Goal: Task Accomplishment & Management: Manage account settings

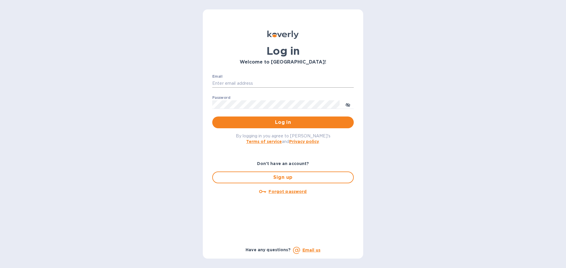
click at [243, 80] on input "Email" at bounding box center [282, 83] width 141 height 9
click at [172, 113] on div "Log in Welcome to Koverly! Email ​ Password ​ Log in By logging in you agree to…" at bounding box center [283, 134] width 566 height 268
click at [220, 85] on input "Email" at bounding box center [282, 83] width 141 height 9
type input "ben@gkselections.com"
click at [212, 117] on button "Log in" at bounding box center [282, 123] width 141 height 12
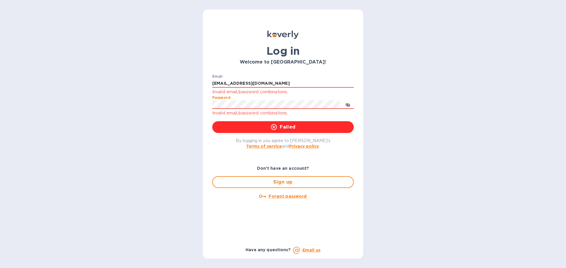
click button "Failed" at bounding box center [282, 127] width 141 height 12
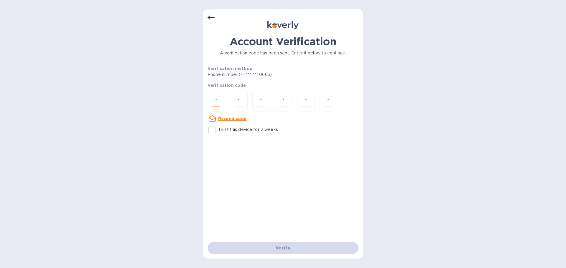
click at [215, 98] on input "number" at bounding box center [216, 101] width 8 height 11
type input "2"
type input "5"
type input "1"
type input "4"
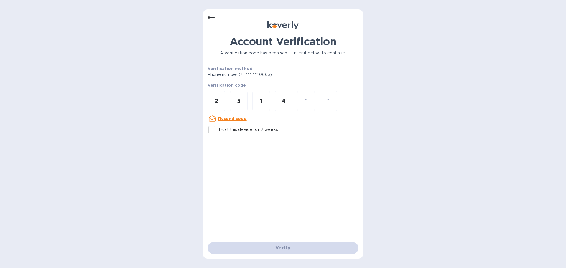
type input "3"
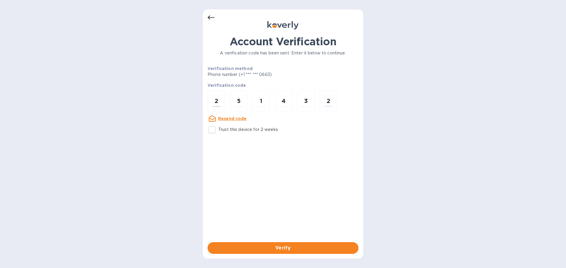
type input "2"
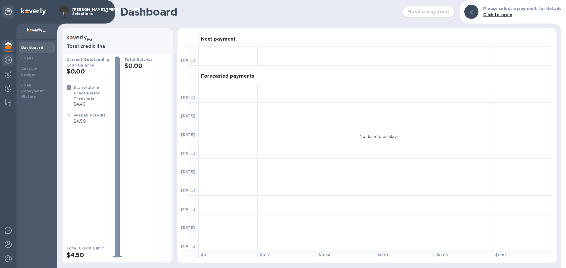
click at [7, 64] on div at bounding box center [8, 60] width 12 height 13
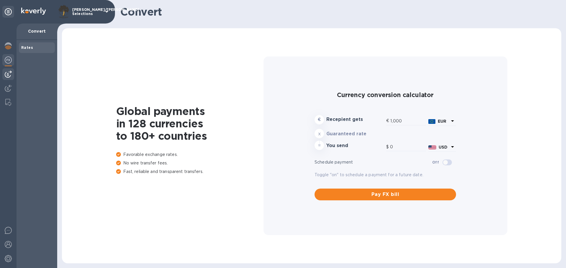
type input "1,179.5"
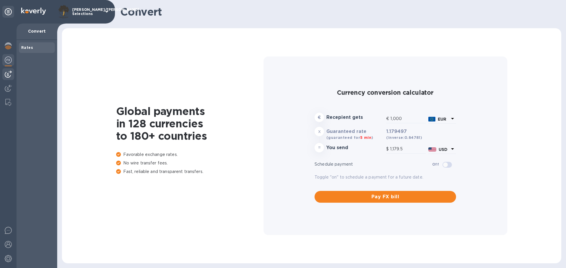
click at [9, 79] on div at bounding box center [8, 74] width 12 height 12
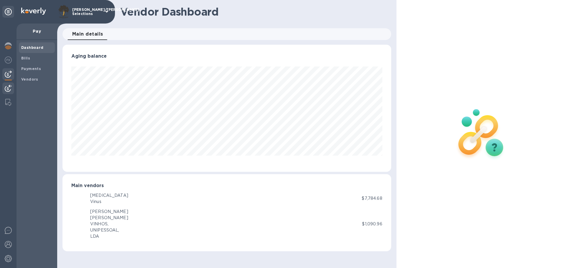
scroll to position [127, 328]
click at [9, 87] on img at bounding box center [8, 88] width 7 height 7
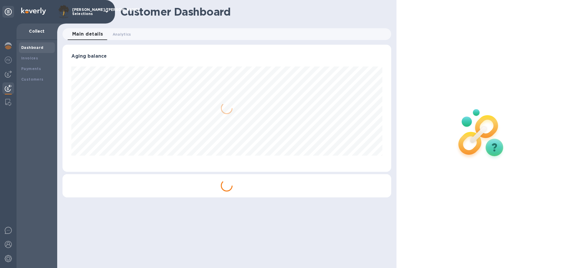
scroll to position [127, 328]
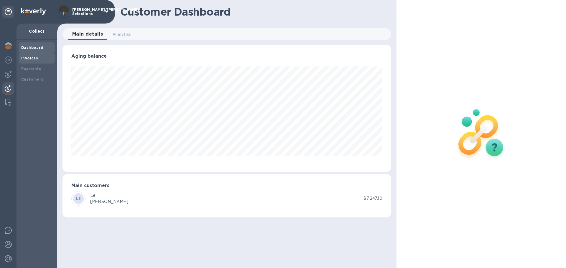
click at [27, 58] on b "Invoices" at bounding box center [29, 58] width 17 height 4
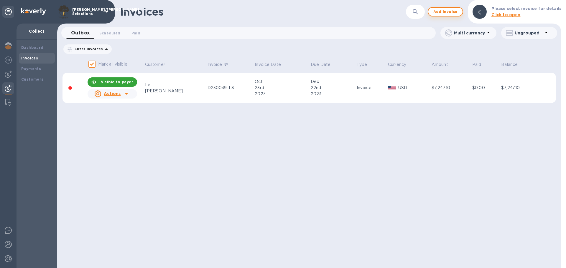
click at [456, 10] on span "Add invoice" at bounding box center [445, 11] width 25 height 7
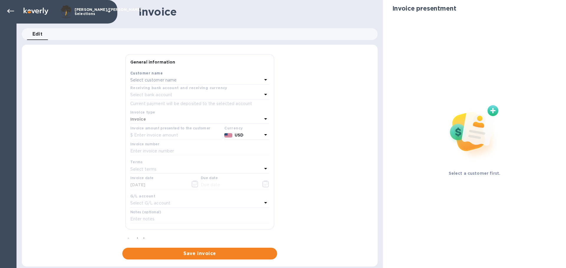
click at [205, 83] on div "Select customer name" at bounding box center [196, 80] width 132 height 8
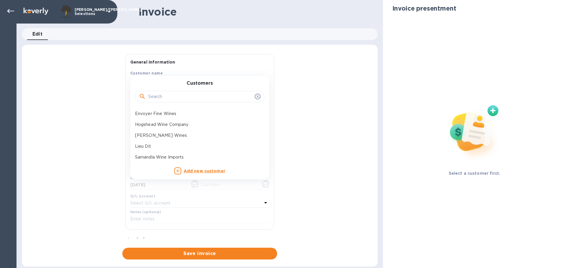
click at [192, 95] on input "text" at bounding box center [200, 97] width 104 height 9
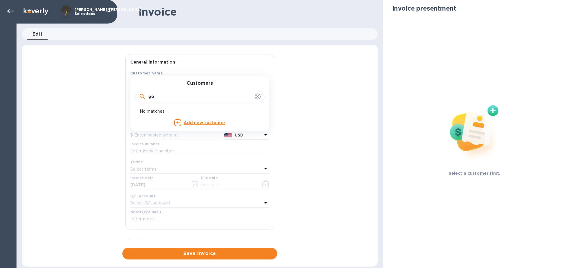
type input "g"
type input "j"
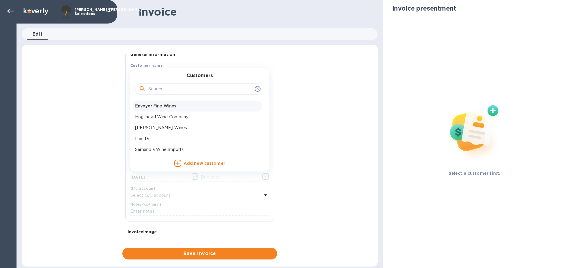
scroll to position [9, 0]
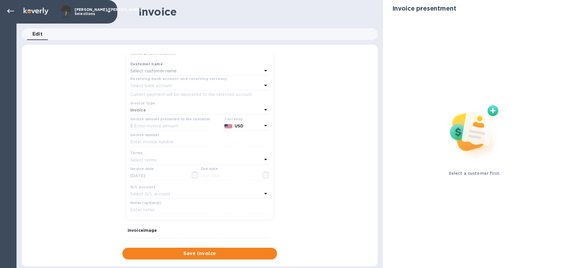
drag, startPoint x: 62, startPoint y: 129, endPoint x: 60, endPoint y: 126, distance: 3.5
click at [61, 128] on div "General information Save Customer name Select customer name Receiving bank acco…" at bounding box center [200, 157] width 356 height 206
click at [15, 12] on div at bounding box center [11, 11] width 12 height 12
click at [13, 10] on icon at bounding box center [10, 11] width 7 height 7
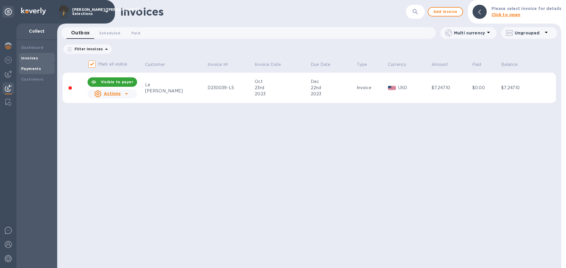
click at [35, 67] on b "Payments" at bounding box center [31, 69] width 20 height 4
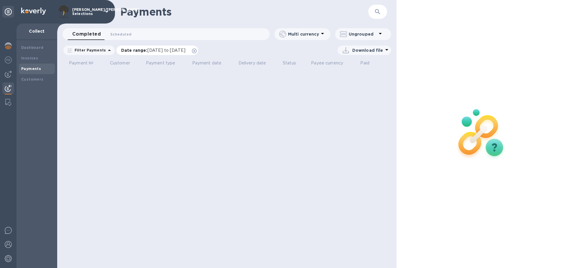
click at [197, 52] on icon at bounding box center [194, 51] width 5 height 5
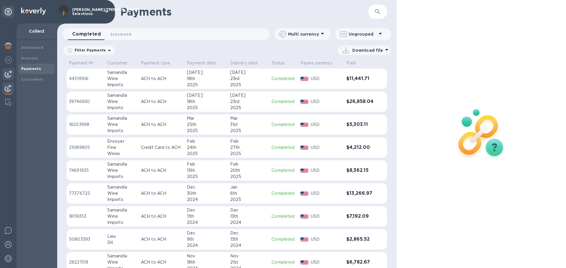
click at [12, 78] on div at bounding box center [8, 74] width 12 height 12
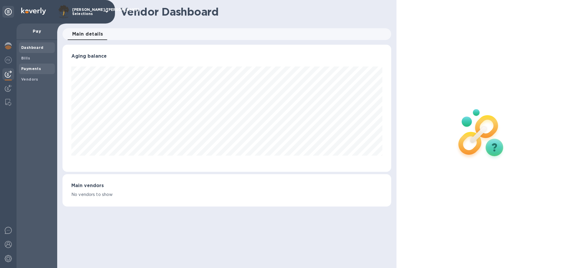
scroll to position [127, 328]
click at [34, 69] on b "Payments" at bounding box center [31, 69] width 20 height 4
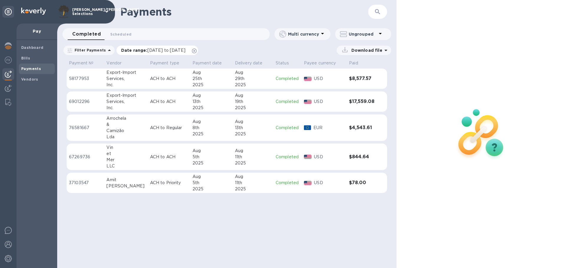
click at [197, 51] on icon at bounding box center [194, 51] width 5 height 5
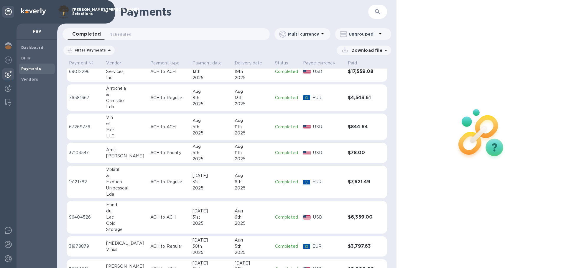
scroll to position [30, 0]
click at [12, 72] on div at bounding box center [8, 74] width 12 height 12
click at [5, 74] on img at bounding box center [8, 74] width 7 height 7
click at [28, 55] on span "Bills" at bounding box center [25, 58] width 9 height 6
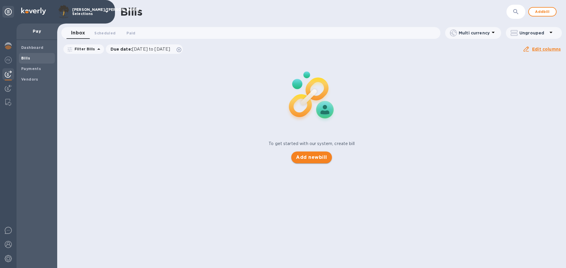
click at [295, 152] on button "Add new bill" at bounding box center [311, 158] width 40 height 12
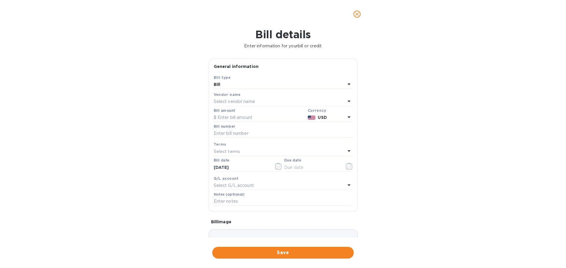
click at [245, 102] on p "Select vendor name" at bounding box center [234, 102] width 41 height 6
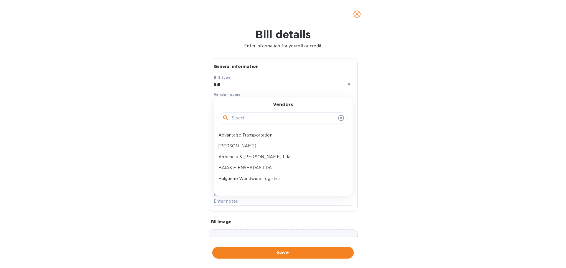
click at [251, 118] on input "text" at bounding box center [284, 118] width 104 height 9
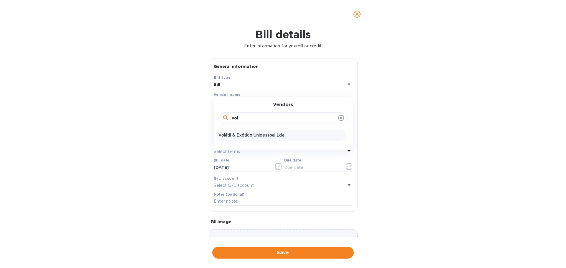
type input "vol"
click at [254, 134] on p "Volátil & Exótico Unipessoal Lda" at bounding box center [280, 135] width 125 height 6
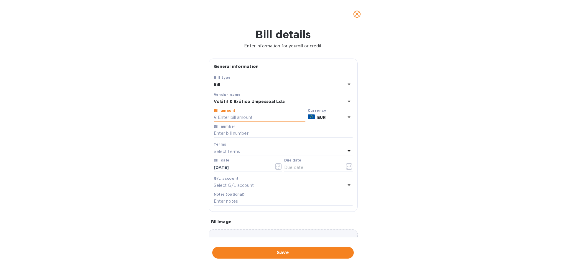
click at [245, 115] on input "text" at bounding box center [260, 117] width 92 height 9
type input "13,566.30"
click at [243, 132] on input "text" at bounding box center [283, 133] width 139 height 9
type input "FT M/499"
click at [276, 148] on div "Select terms" at bounding box center [280, 152] width 132 height 8
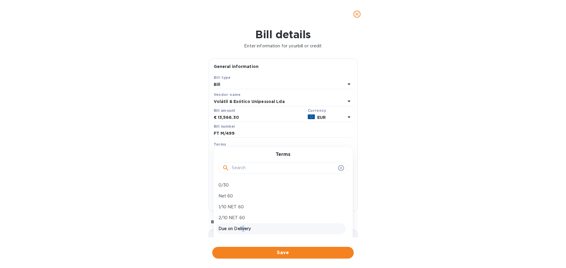
click at [244, 227] on p "Due on Delivery" at bounding box center [280, 229] width 125 height 6
type input "[DATE]"
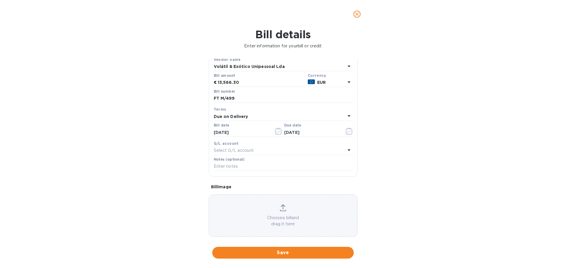
scroll to position [42, 0]
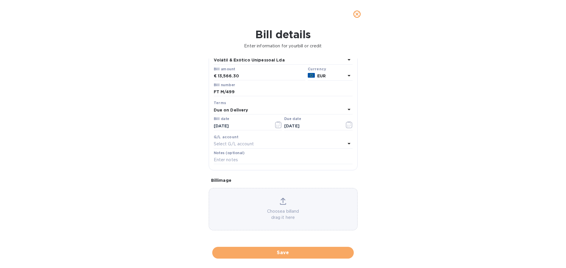
click at [272, 253] on span "Save" at bounding box center [283, 253] width 132 height 7
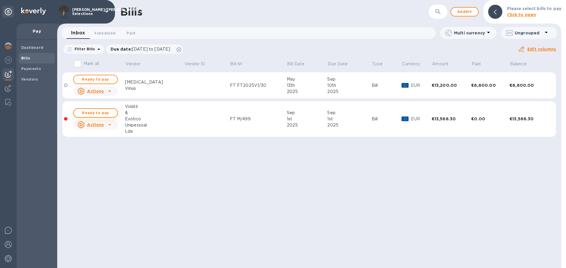
click at [85, 112] on span "Ready to pay" at bounding box center [95, 113] width 34 height 7
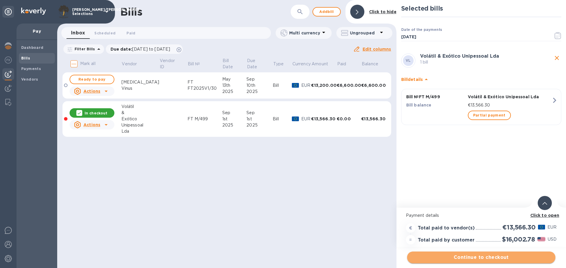
click at [471, 257] on span "Continue to checkout" at bounding box center [481, 257] width 139 height 7
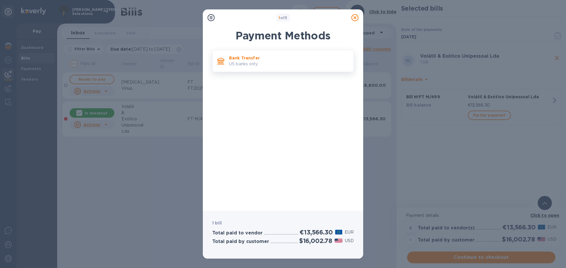
click at [266, 64] on p "US banks only." at bounding box center [289, 64] width 120 height 6
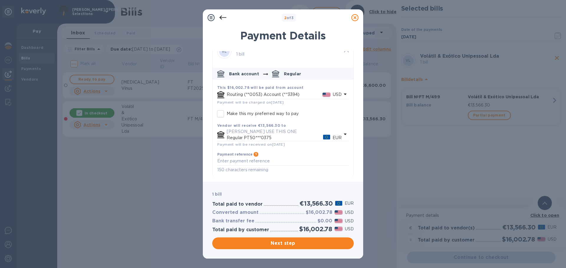
scroll to position [13, 0]
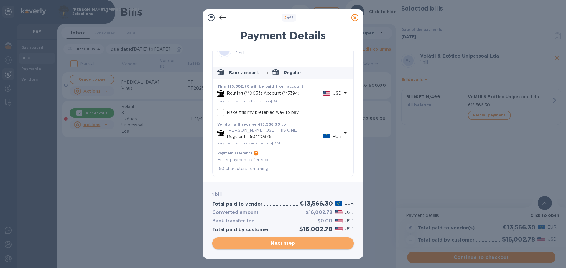
click at [318, 244] on span "Next step" at bounding box center [283, 243] width 132 height 7
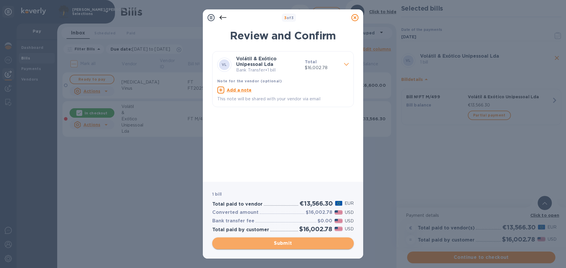
click at [318, 244] on span "Submit" at bounding box center [283, 243] width 132 height 7
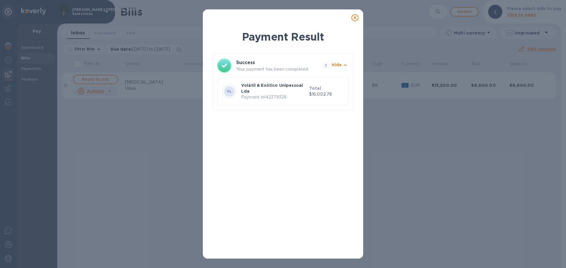
click at [70, 144] on div "Payment Result Success Your payment has been completed. 1 Hide VL Volátil & Exó…" at bounding box center [283, 134] width 566 height 268
click at [355, 19] on icon at bounding box center [354, 17] width 7 height 7
